Goal: Check status: Check status

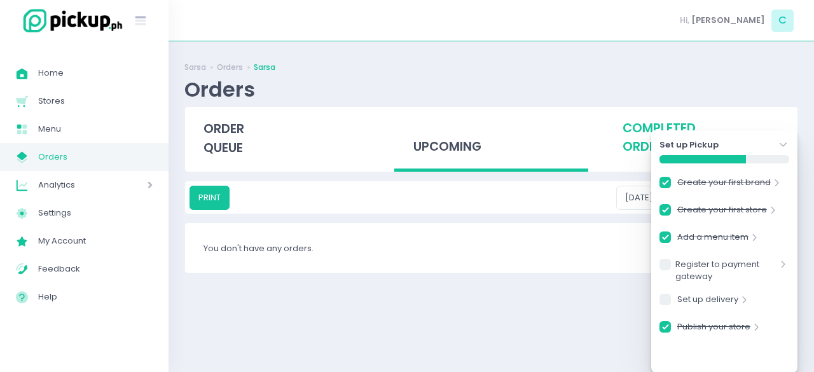
click at [612, 141] on div "completed orders" at bounding box center [700, 138] width 193 height 62
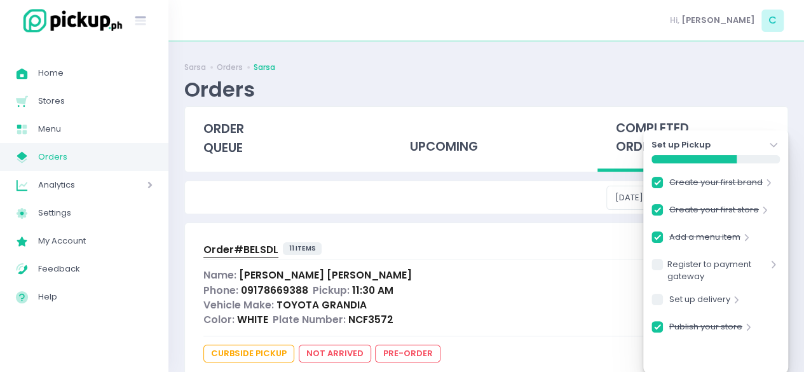
scroll to position [44, 0]
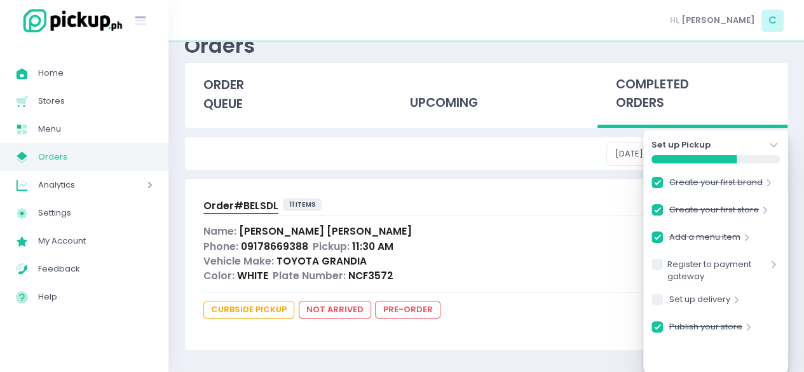
click at [247, 199] on span "Order# BELSDL" at bounding box center [240, 205] width 75 height 13
checkbox input "true"
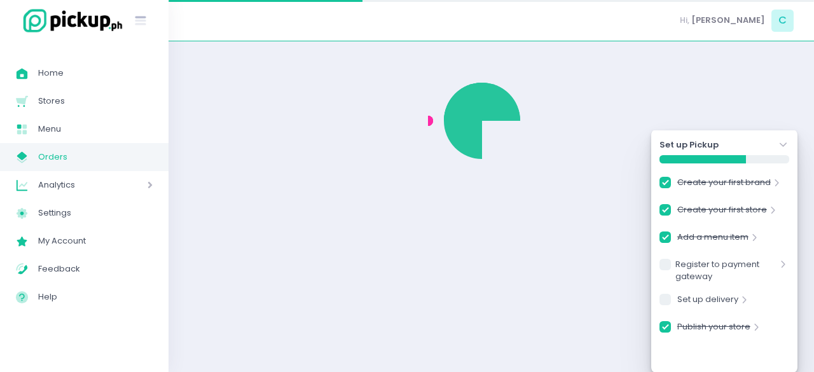
checkbox input "true"
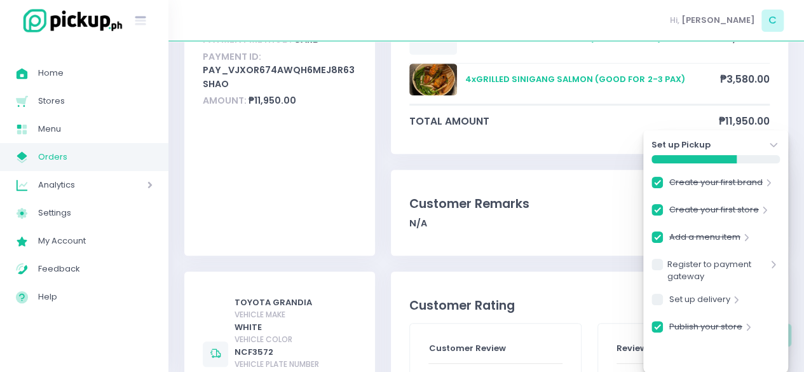
scroll to position [332, 0]
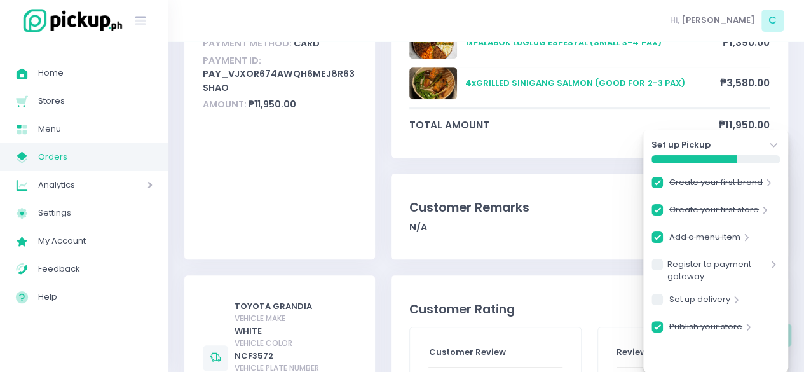
click at [776, 147] on icon "Stockholm-icons / Navigation / Angle-down Created with Sketch." at bounding box center [773, 145] width 13 height 13
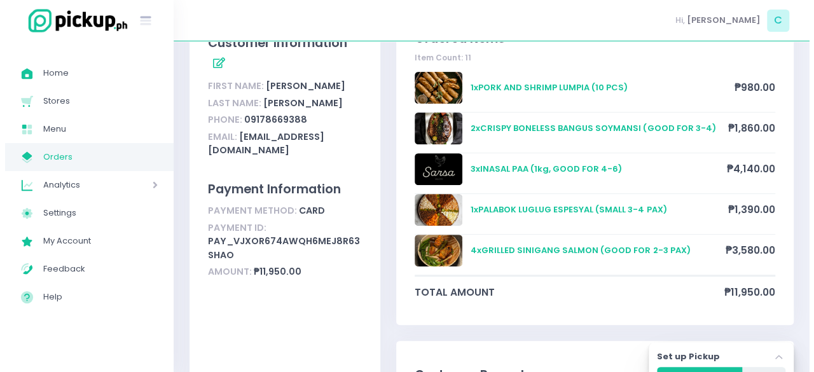
scroll to position [0, 0]
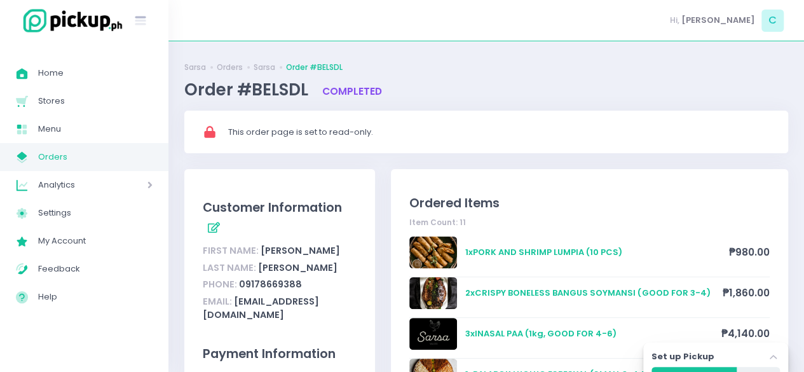
click at [44, 149] on span "Orders" at bounding box center [95, 157] width 114 height 17
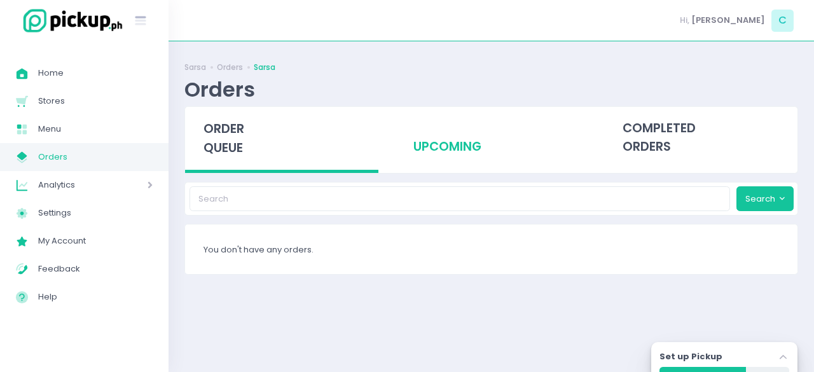
click at [436, 146] on div "upcoming" at bounding box center [490, 138] width 193 height 62
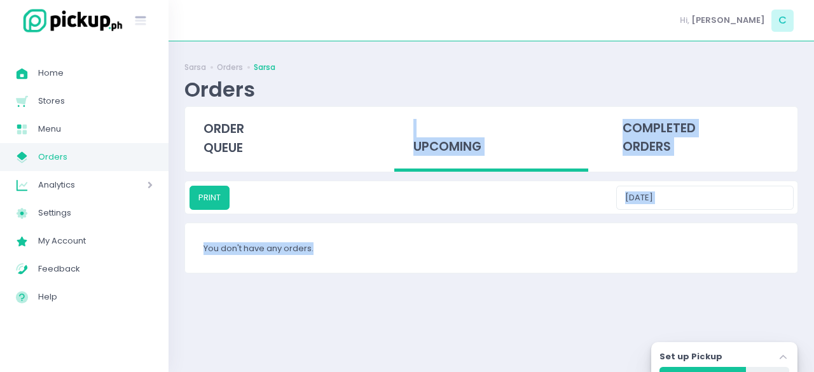
drag, startPoint x: 234, startPoint y: 138, endPoint x: 495, endPoint y: 241, distance: 280.3
click at [495, 241] on div "Sarsa Orders Sarsa Orders order queue upcoming completed orders PRINT [DATE] Yo…" at bounding box center [490, 206] width 645 height 299
click at [82, 76] on span "Home" at bounding box center [95, 73] width 114 height 17
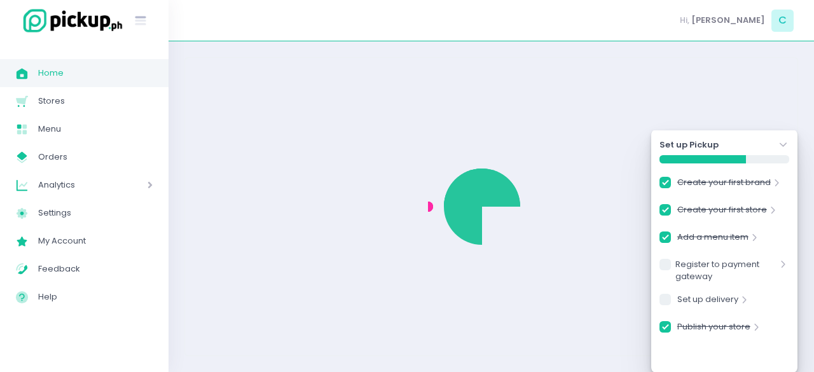
checkbox input "true"
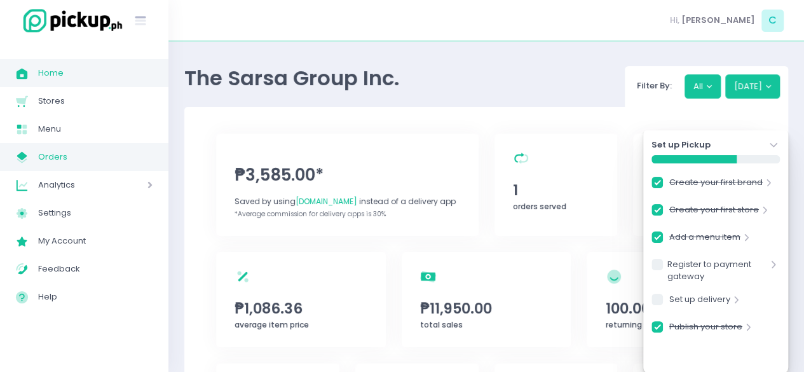
click at [85, 152] on span "Orders" at bounding box center [95, 157] width 114 height 17
checkbox input "true"
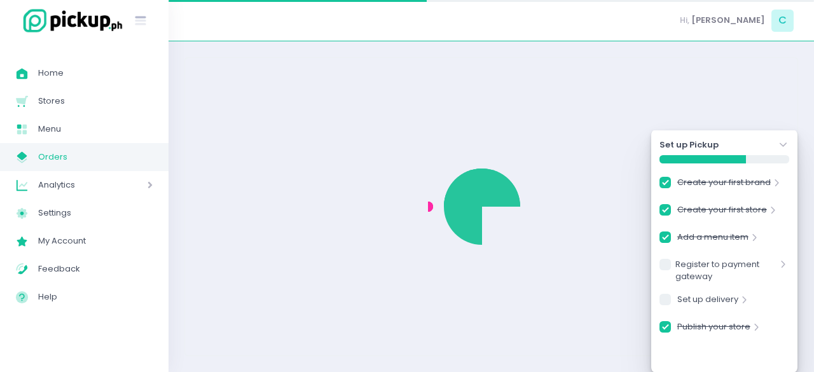
checkbox input "true"
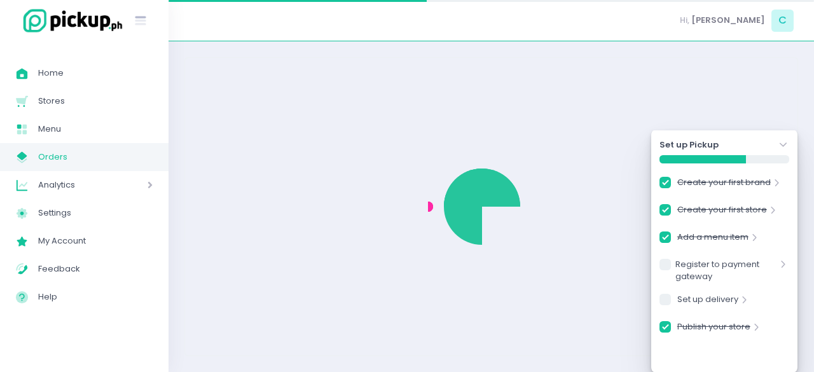
checkbox input "true"
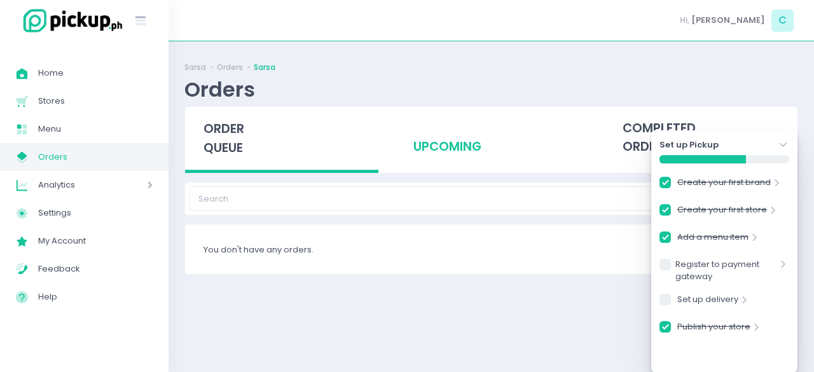
click at [437, 146] on div "upcoming" at bounding box center [490, 138] width 193 height 62
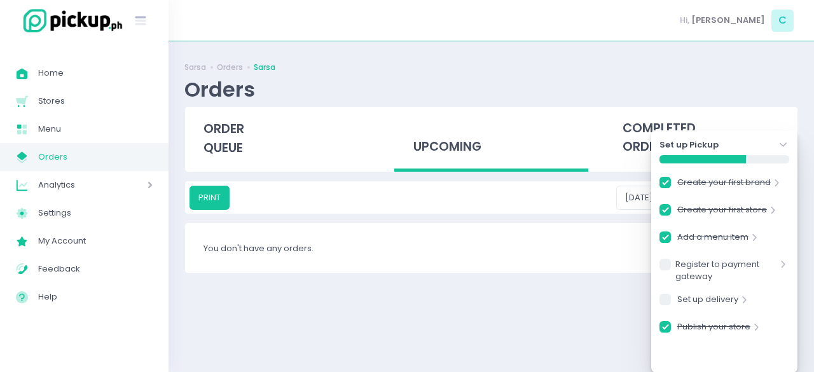
click at [787, 147] on icon "Stockholm-icons / Navigation / Angle-down Created with Sketch." at bounding box center [783, 145] width 13 height 13
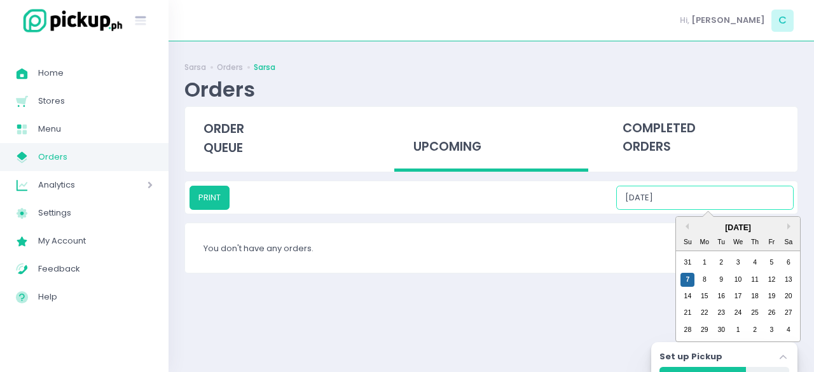
click at [694, 202] on input "[DATE]" at bounding box center [704, 198] width 177 height 24
click at [683, 274] on div "7" at bounding box center [687, 280] width 14 height 14
click at [717, 193] on input "[DATE]" at bounding box center [704, 198] width 177 height 24
click at [706, 279] on div "8" at bounding box center [704, 280] width 14 height 14
type input "[DATE]"
